Goal: Transaction & Acquisition: Purchase product/service

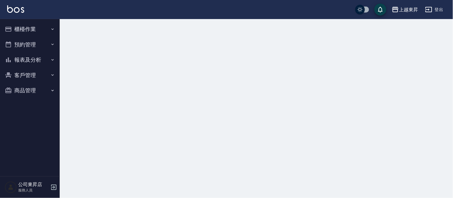
click at [15, 30] on button "櫃檯作業" at bounding box center [29, 29] width 55 height 16
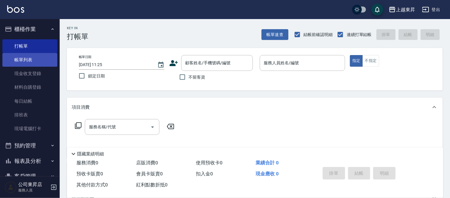
click at [23, 60] on link "帳單列表" at bounding box center [29, 60] width 55 height 14
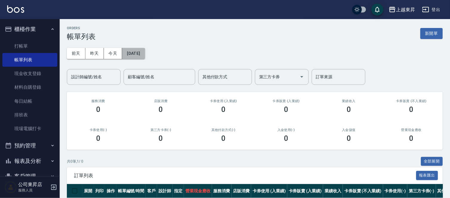
click at [130, 53] on button "[DATE]" at bounding box center [133, 53] width 23 height 11
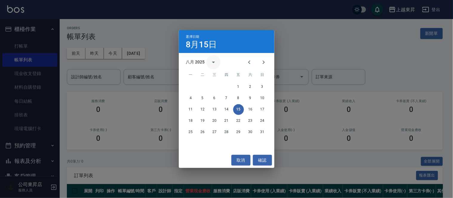
click at [213, 63] on icon "calendar view is open, switch to year view" at bounding box center [213, 62] width 7 height 7
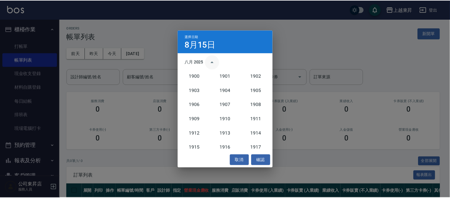
scroll to position [552, 0]
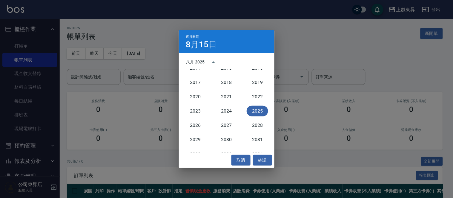
click at [190, 60] on div "八月 2025" at bounding box center [195, 62] width 19 height 6
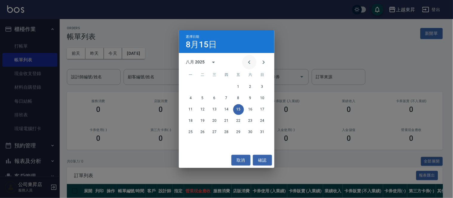
click at [250, 64] on icon "Previous month" at bounding box center [249, 62] width 7 height 7
click at [216, 122] on button "23" at bounding box center [214, 121] width 11 height 11
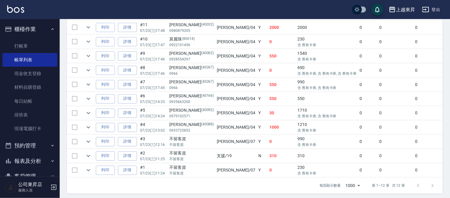
scroll to position [167, 0]
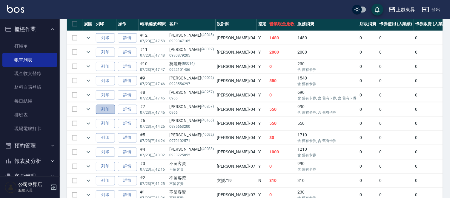
click at [107, 111] on button "列印" at bounding box center [105, 109] width 19 height 9
click at [105, 95] on button "列印" at bounding box center [105, 95] width 19 height 9
click at [100, 81] on button "列印" at bounding box center [105, 80] width 19 height 9
drag, startPoint x: 110, startPoint y: 55, endPoint x: 116, endPoint y: 56, distance: 6.7
click at [111, 55] on button "列印" at bounding box center [105, 52] width 19 height 9
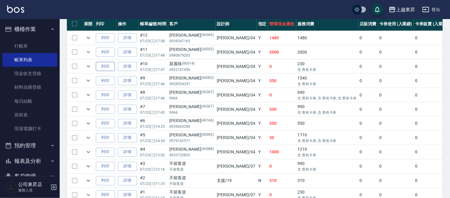
click at [103, 69] on button "列印" at bounding box center [105, 66] width 19 height 9
click at [110, 37] on button "列印" at bounding box center [105, 37] width 19 height 9
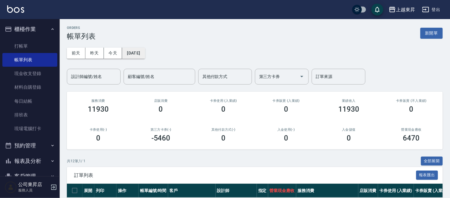
scroll to position [0, 0]
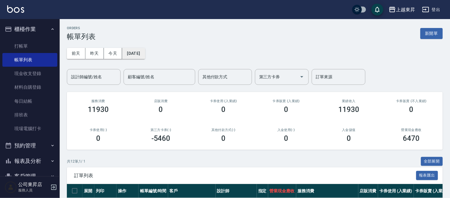
click at [145, 56] on button "[DATE]" at bounding box center [133, 53] width 23 height 11
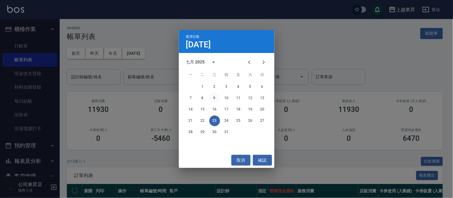
click at [213, 99] on button "9" at bounding box center [214, 98] width 11 height 11
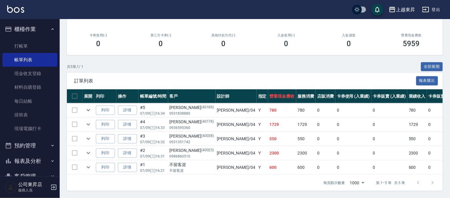
scroll to position [33, 0]
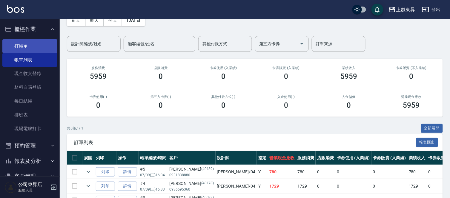
click at [20, 47] on link "打帳單" at bounding box center [29, 46] width 55 height 14
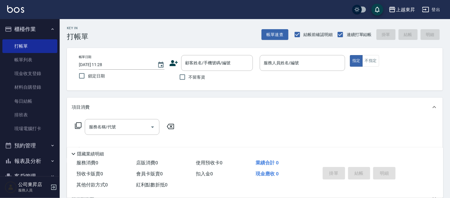
click at [193, 77] on span "不留客資" at bounding box center [197, 77] width 17 height 6
click at [189, 77] on input "不留客資" at bounding box center [182, 77] width 13 height 13
checkbox input "true"
drag, startPoint x: 364, startPoint y: 63, endPoint x: 375, endPoint y: 64, distance: 10.2
click at [368, 64] on button "不指定" at bounding box center [370, 61] width 17 height 12
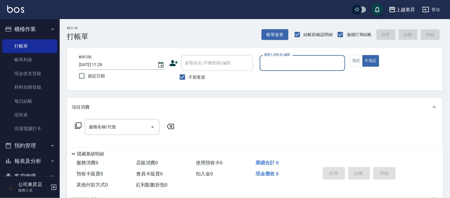
click at [323, 63] on input "服務人員姓名/編號" at bounding box center [302, 63] width 80 height 10
type input "支援-19"
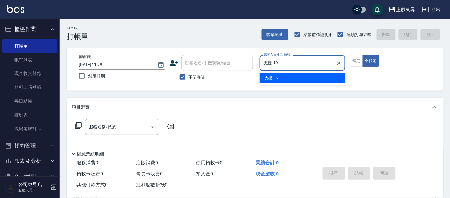
type button "false"
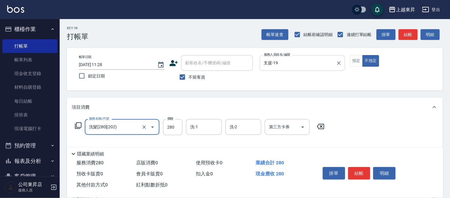
type input "洗髮[280](202)"
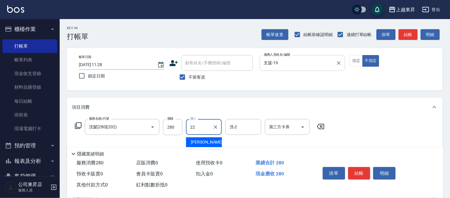
type input "[PERSON_NAME]-22"
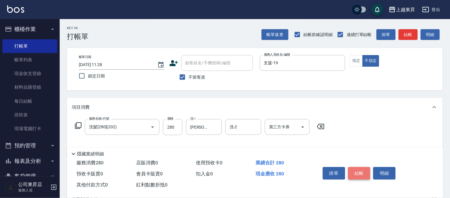
click at [353, 175] on button "結帳" at bounding box center [359, 173] width 22 height 13
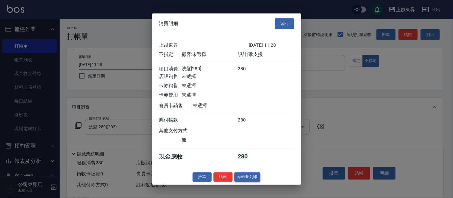
click at [254, 181] on button "結帳並列印" at bounding box center [247, 177] width 26 height 9
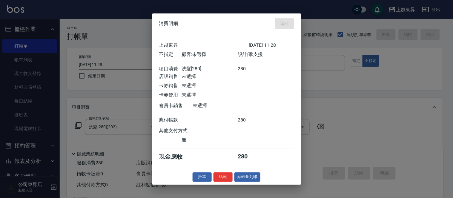
type input "[DATE] 11:53"
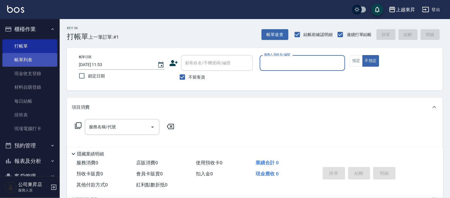
click at [28, 59] on link "帳單列表" at bounding box center [29, 60] width 55 height 14
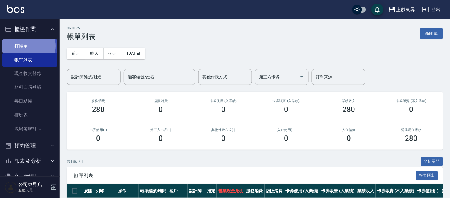
click at [27, 46] on link "打帳單" at bounding box center [29, 46] width 55 height 14
